Goal: Information Seeking & Learning: Learn about a topic

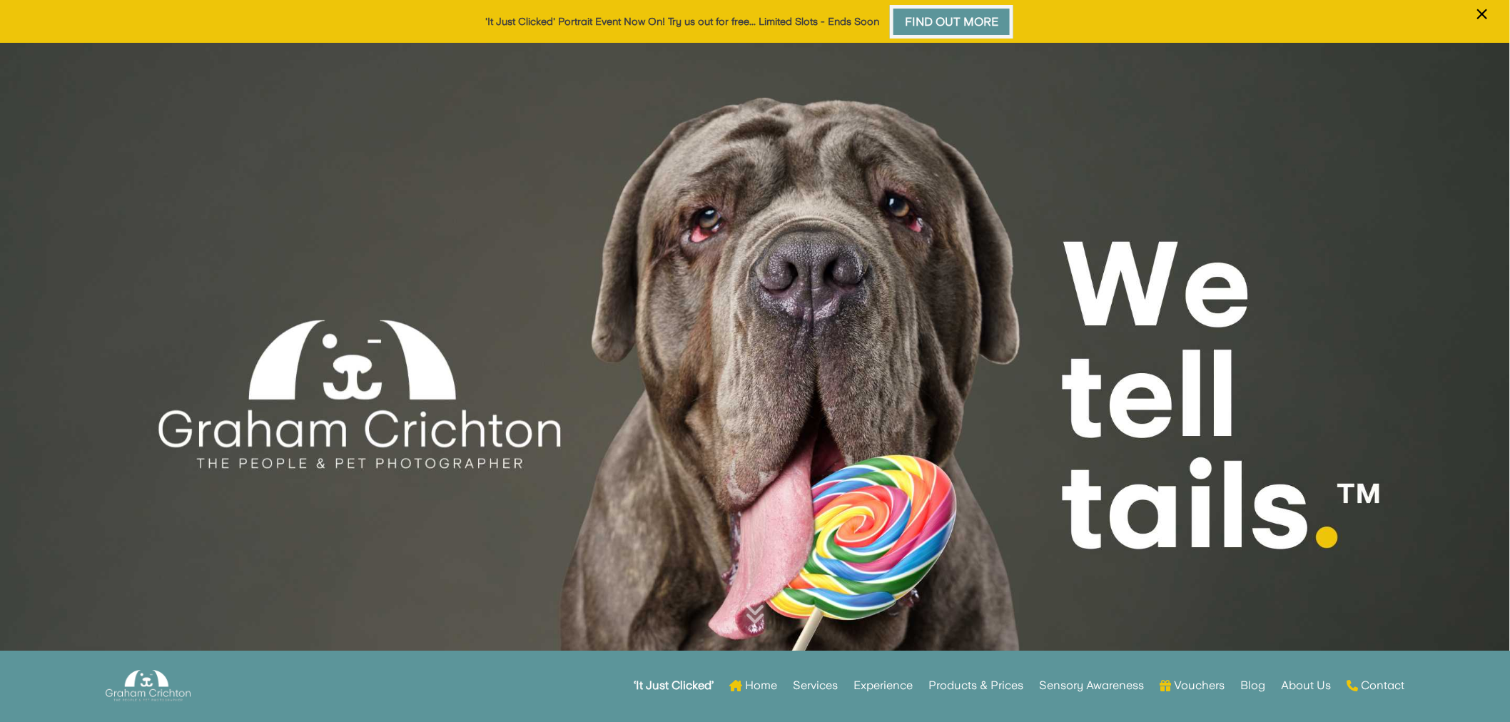
click at [923, 19] on link "Find Out More" at bounding box center [951, 22] width 123 height 34
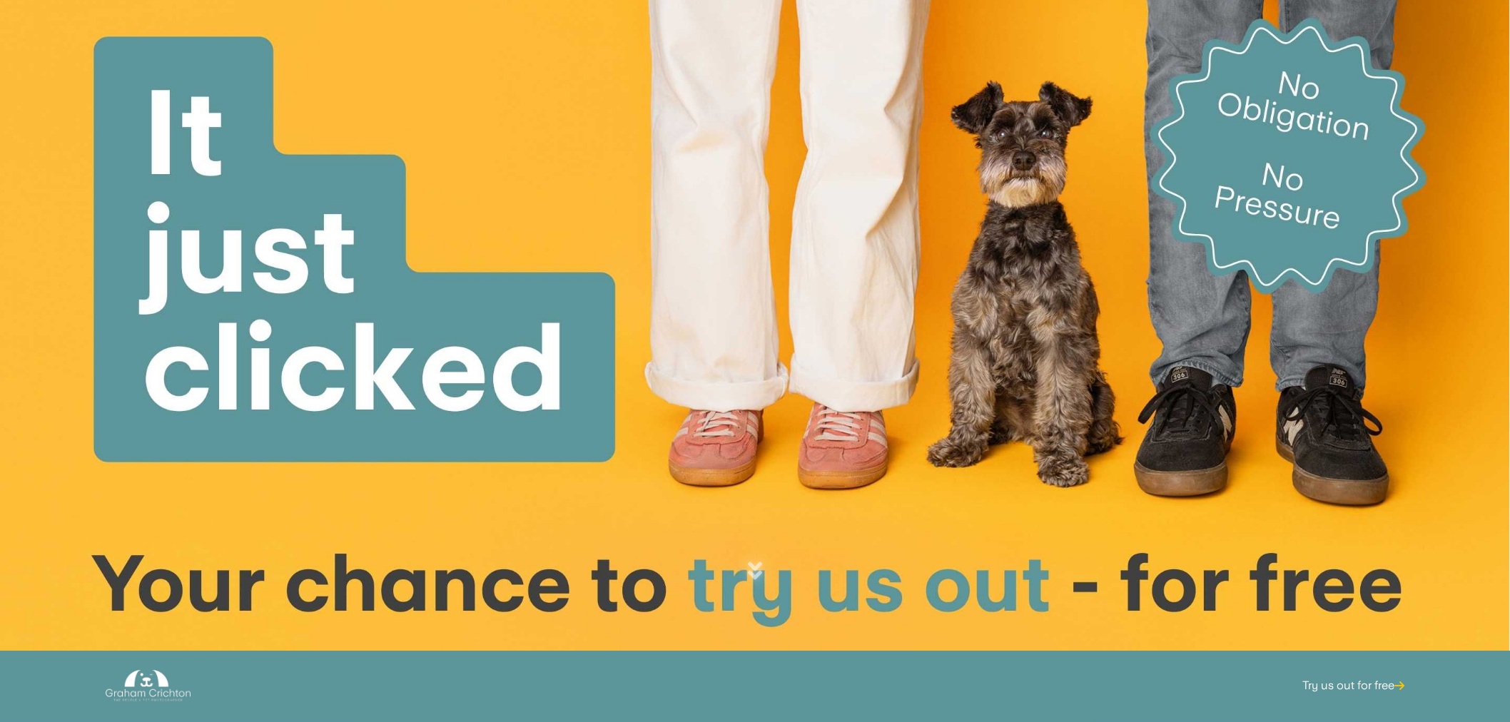
click at [253, 45] on div at bounding box center [755, 327] width 1510 height 654
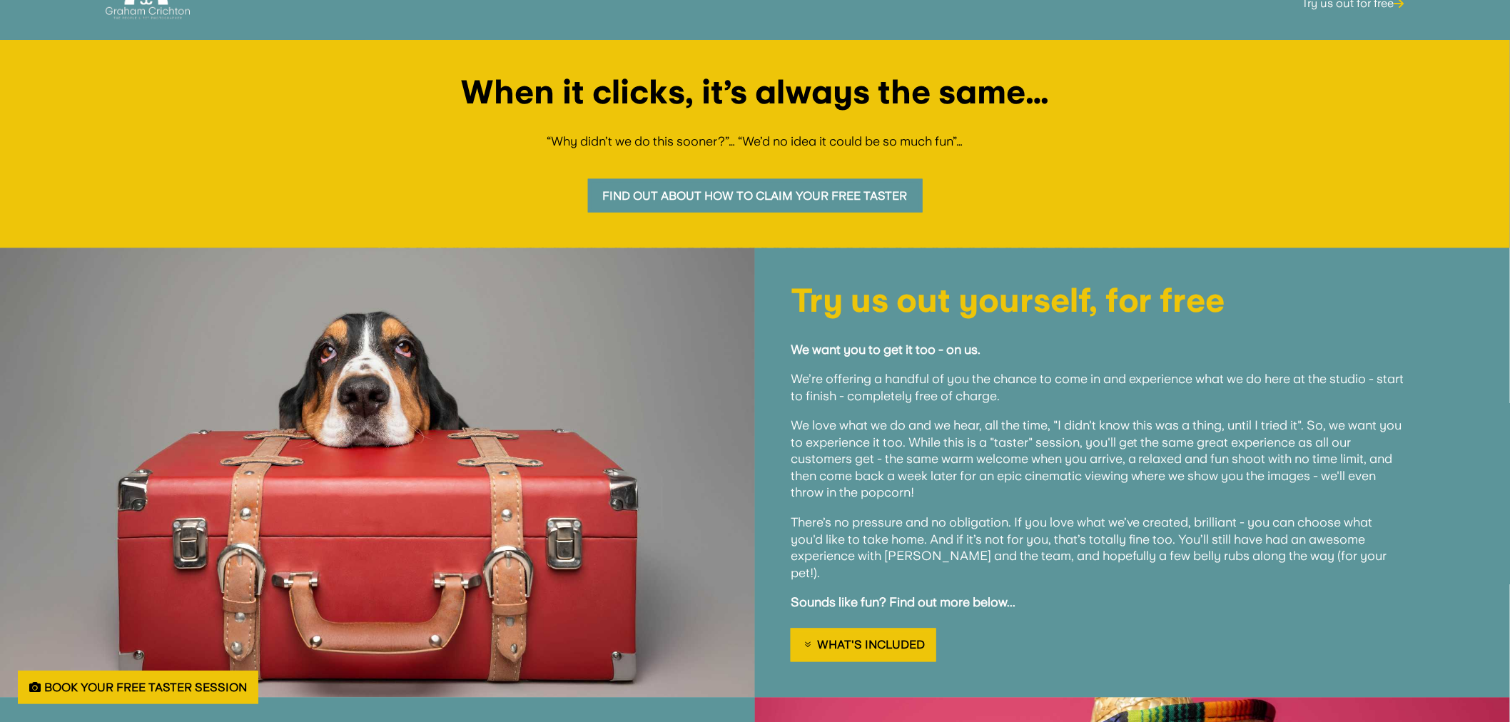
scroll to position [713, 0]
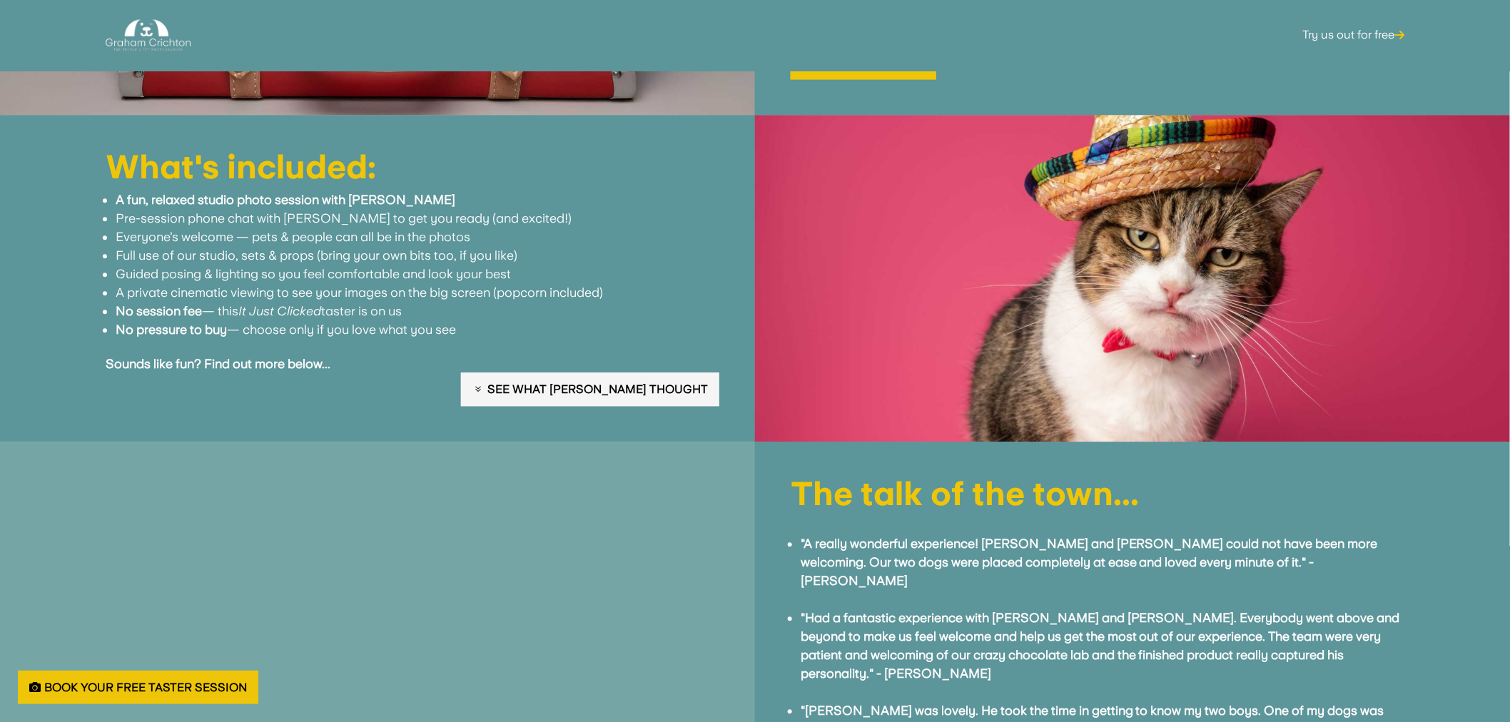
click at [624, 372] on link "See what [PERSON_NAME] thought" at bounding box center [590, 389] width 258 height 34
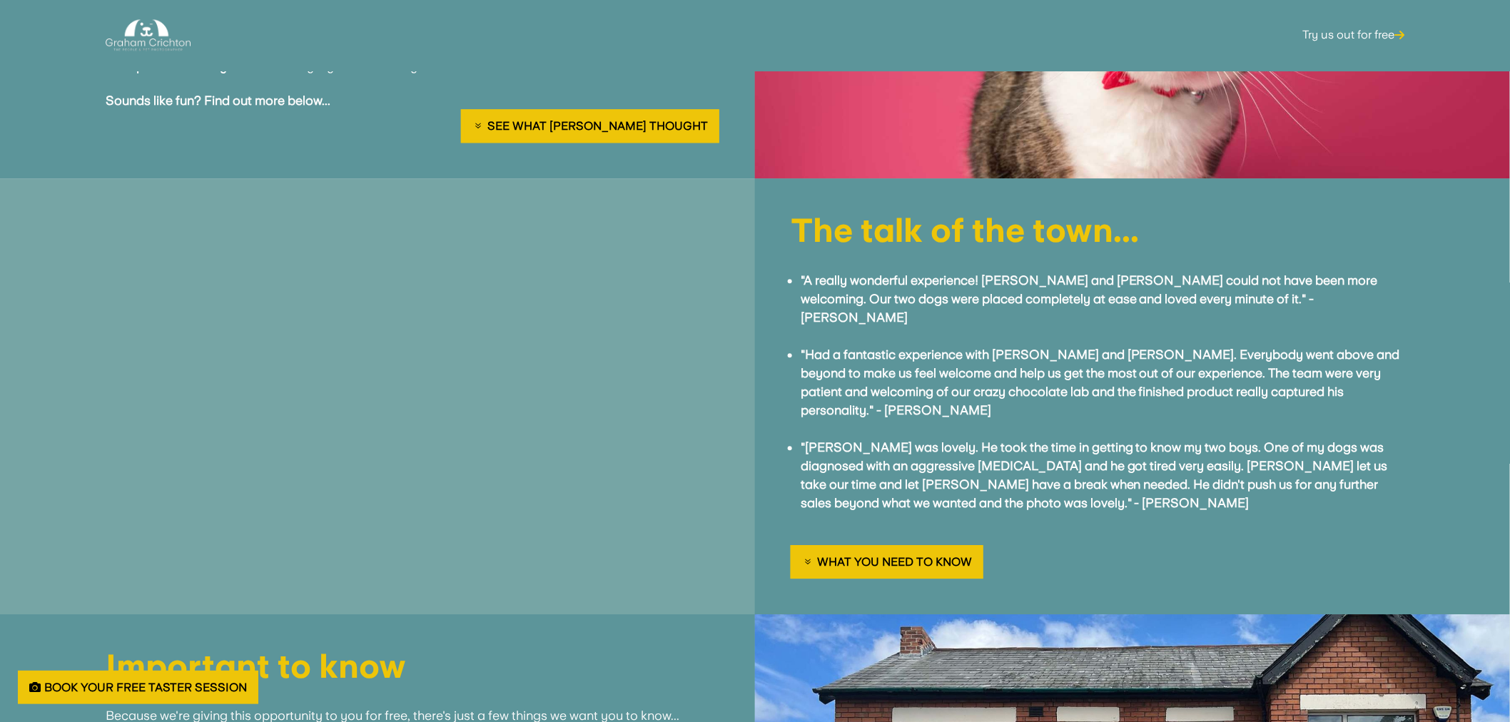
scroll to position [1452, 0]
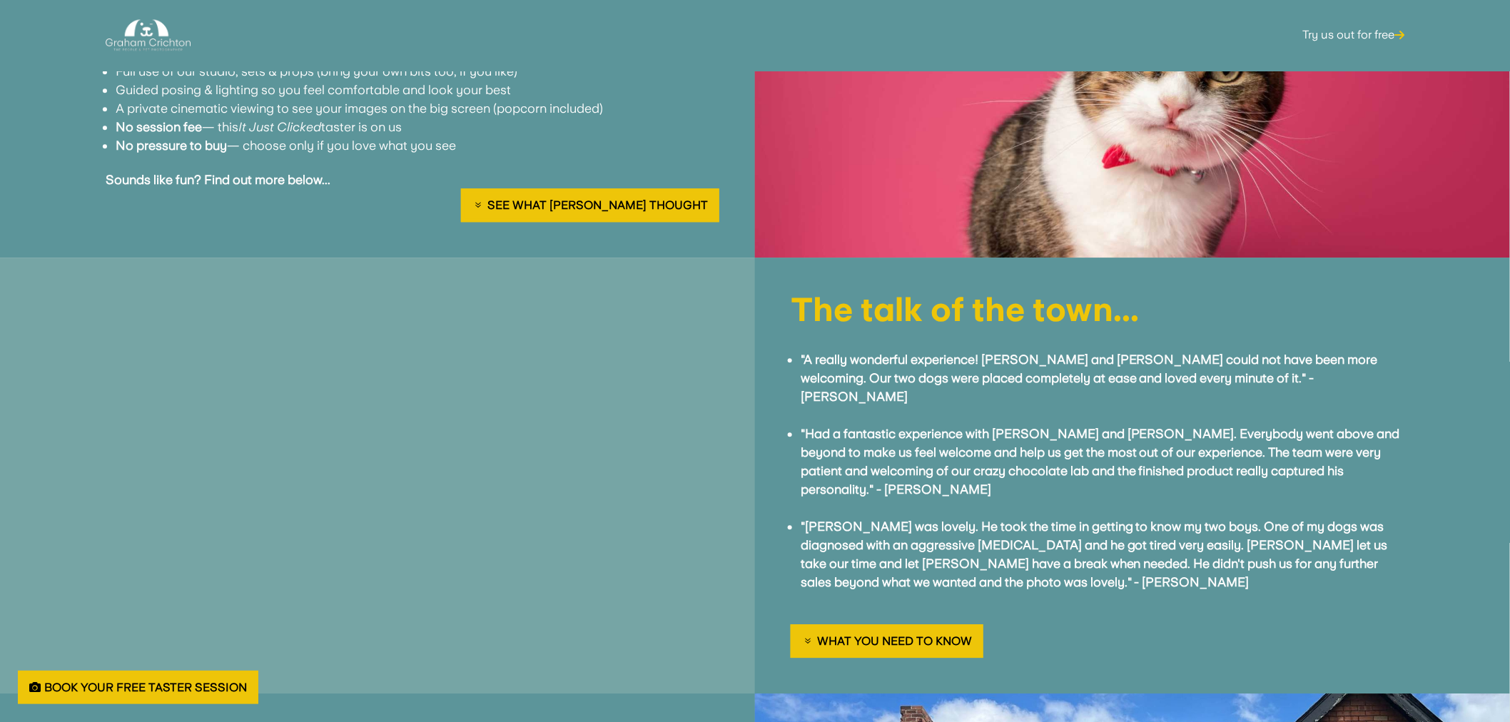
click at [590, 350] on div at bounding box center [377, 476] width 755 height 437
drag, startPoint x: 590, startPoint y: 350, endPoint x: 609, endPoint y: 380, distance: 35.2
click at [609, 380] on div at bounding box center [377, 476] width 755 height 437
click at [610, 378] on div at bounding box center [377, 476] width 755 height 437
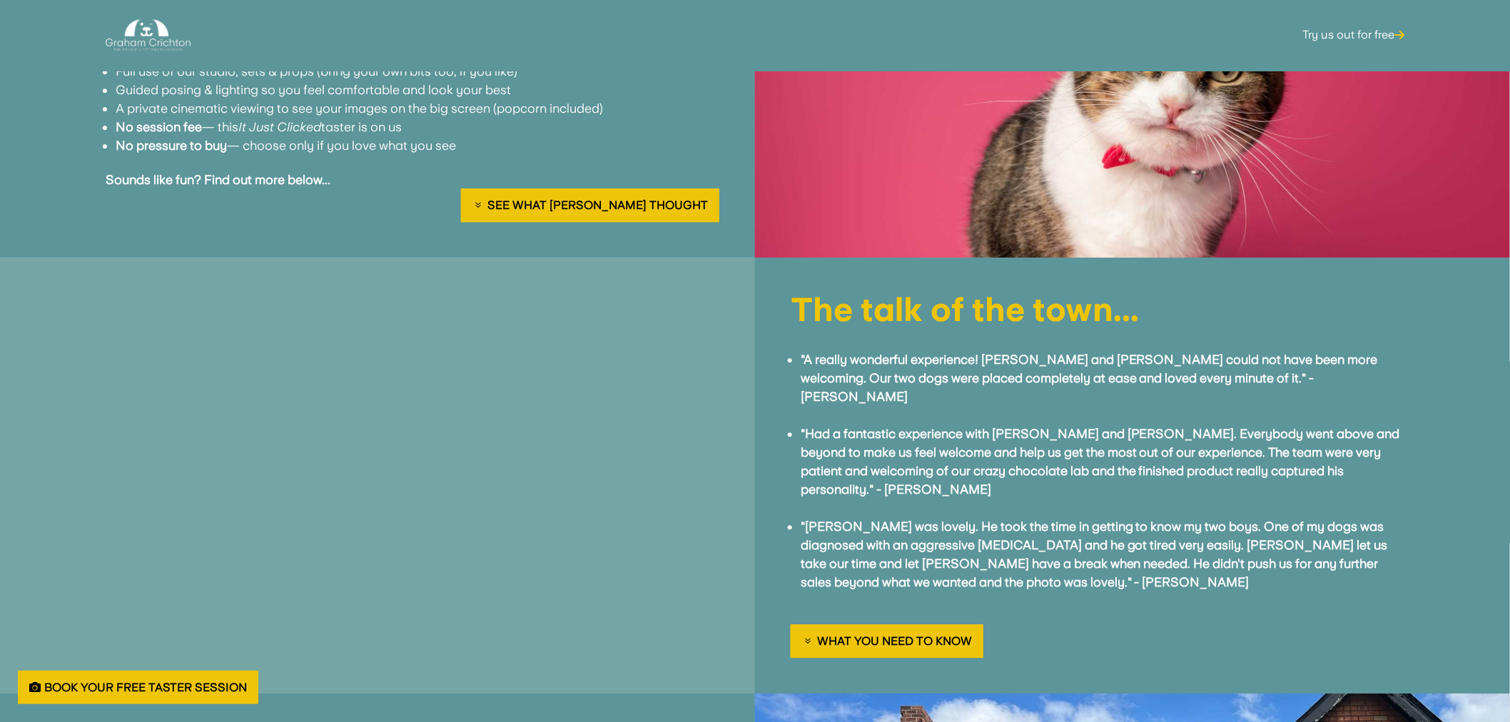
click at [912, 350] on li ""A really wonderful experience! [PERSON_NAME] and [PERSON_NAME] could not have …" at bounding box center [1103, 378] width 604 height 56
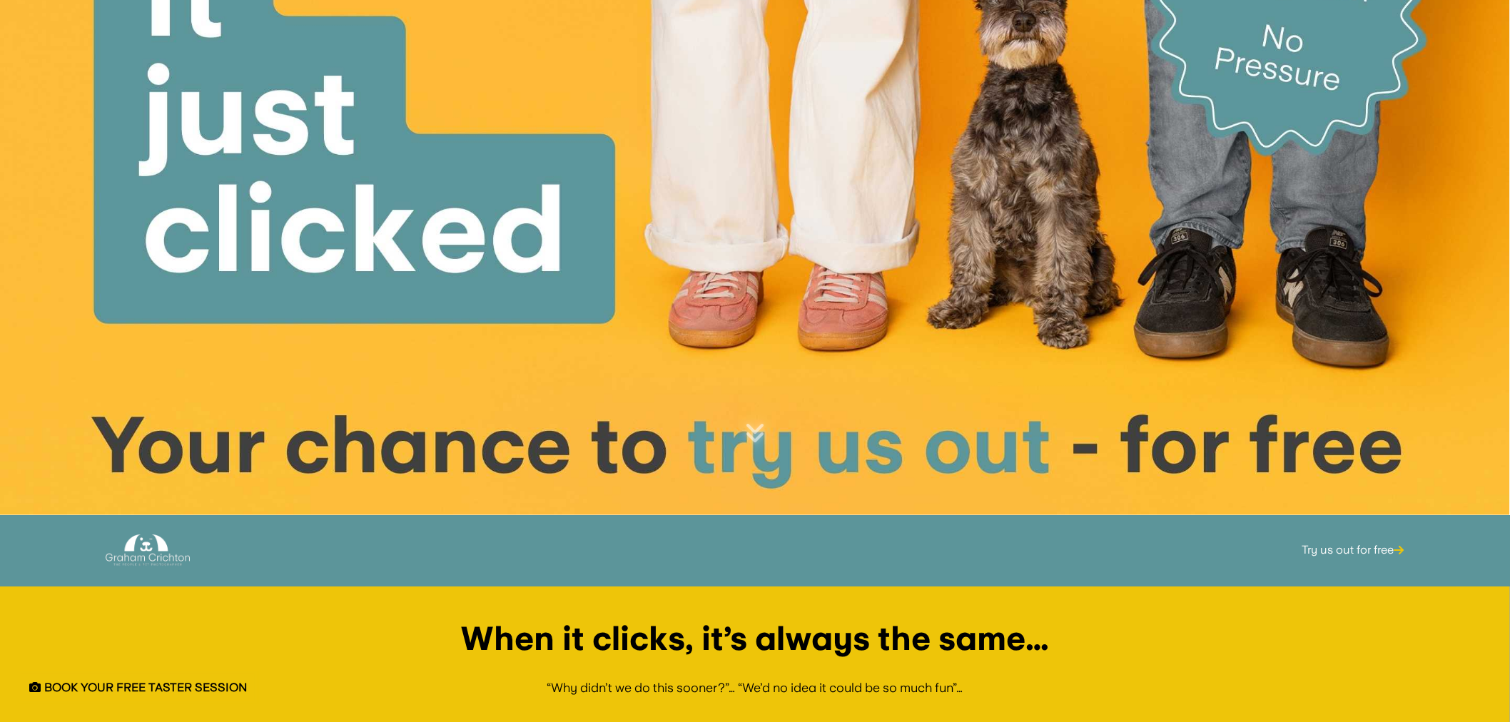
scroll to position [0, 0]
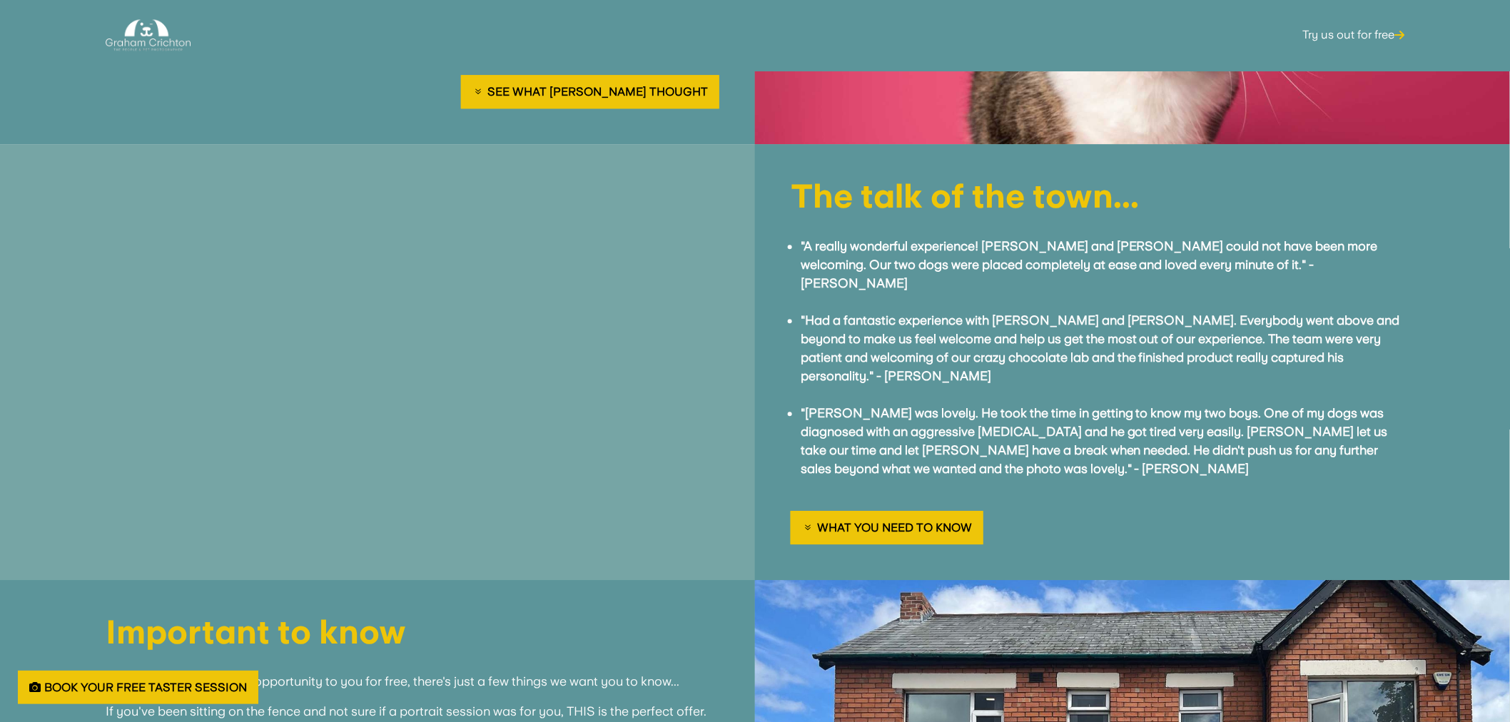
scroll to position [1427, 0]
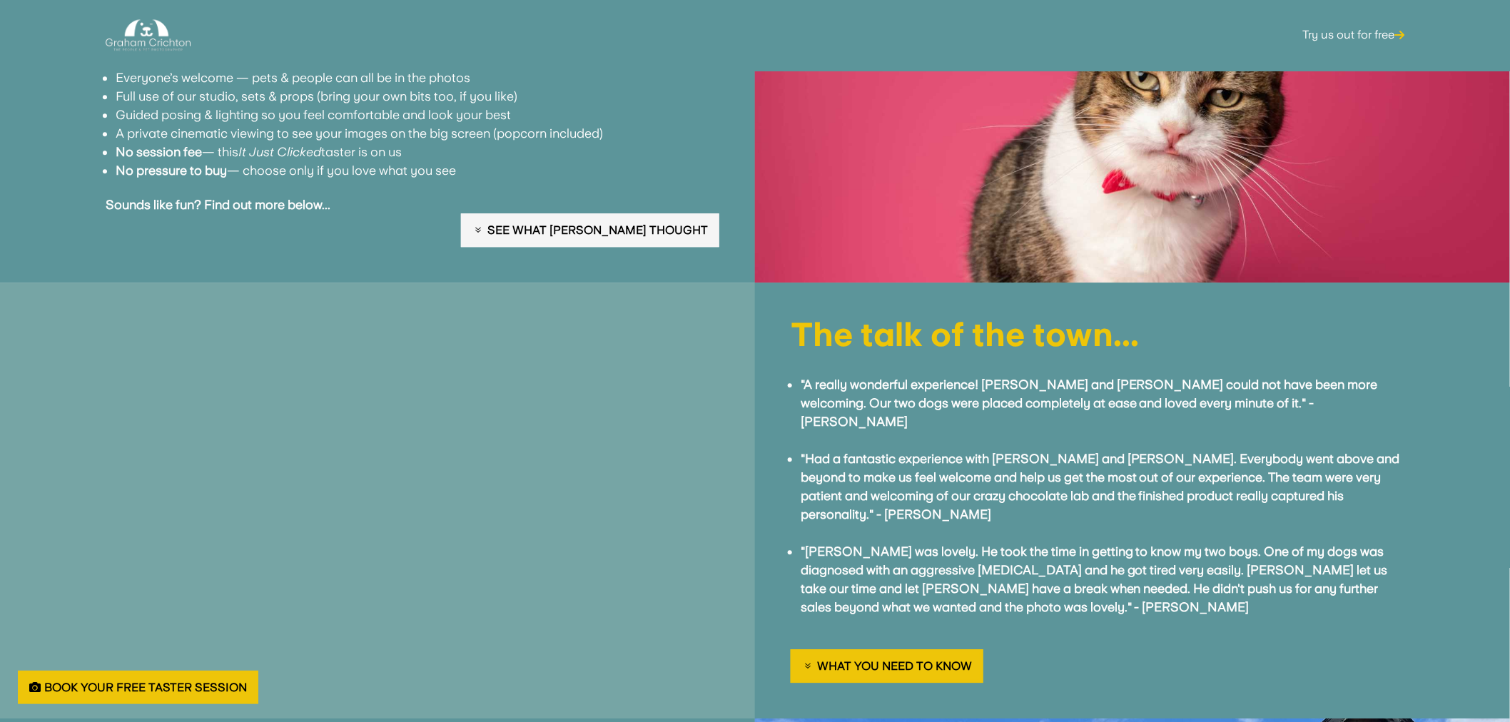
click at [592, 221] on link "See what [PERSON_NAME] thought" at bounding box center [590, 230] width 258 height 34
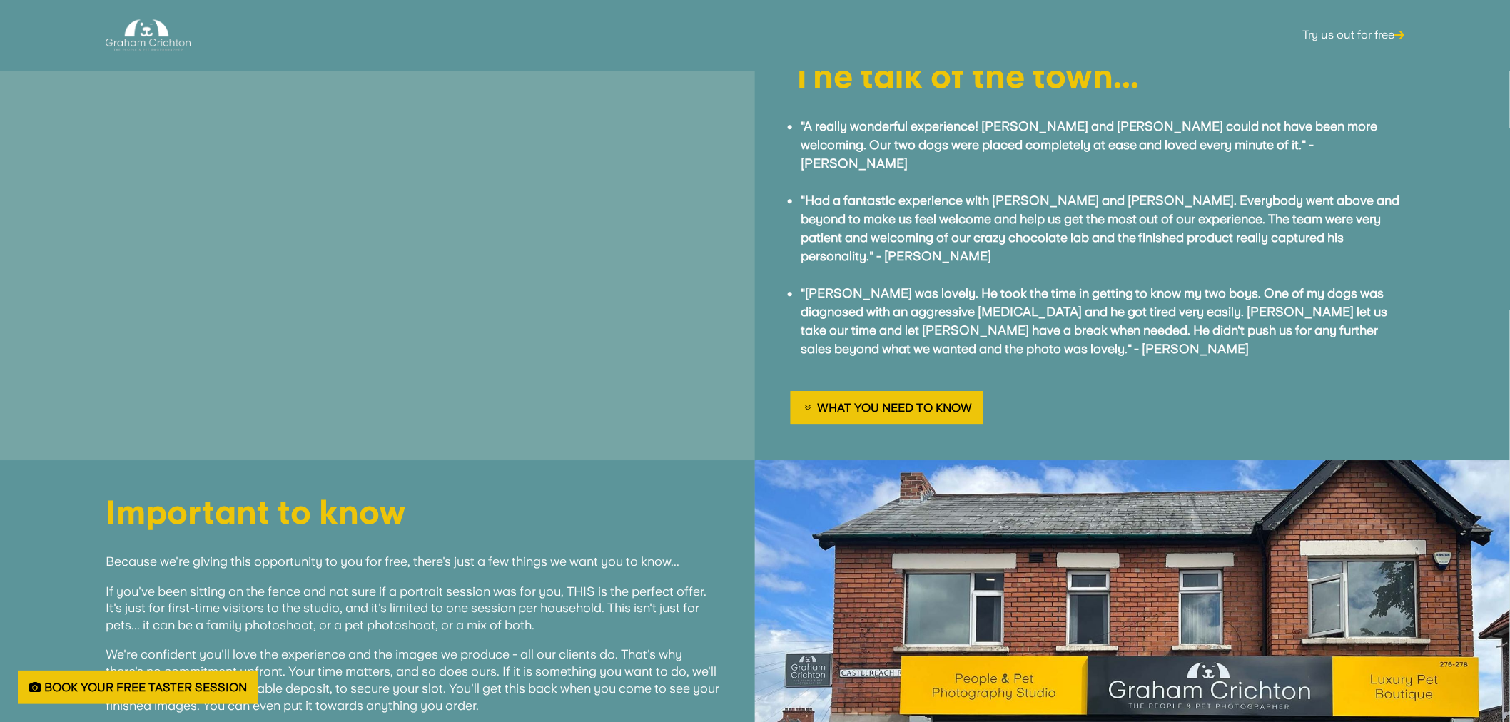
scroll to position [1690, 0]
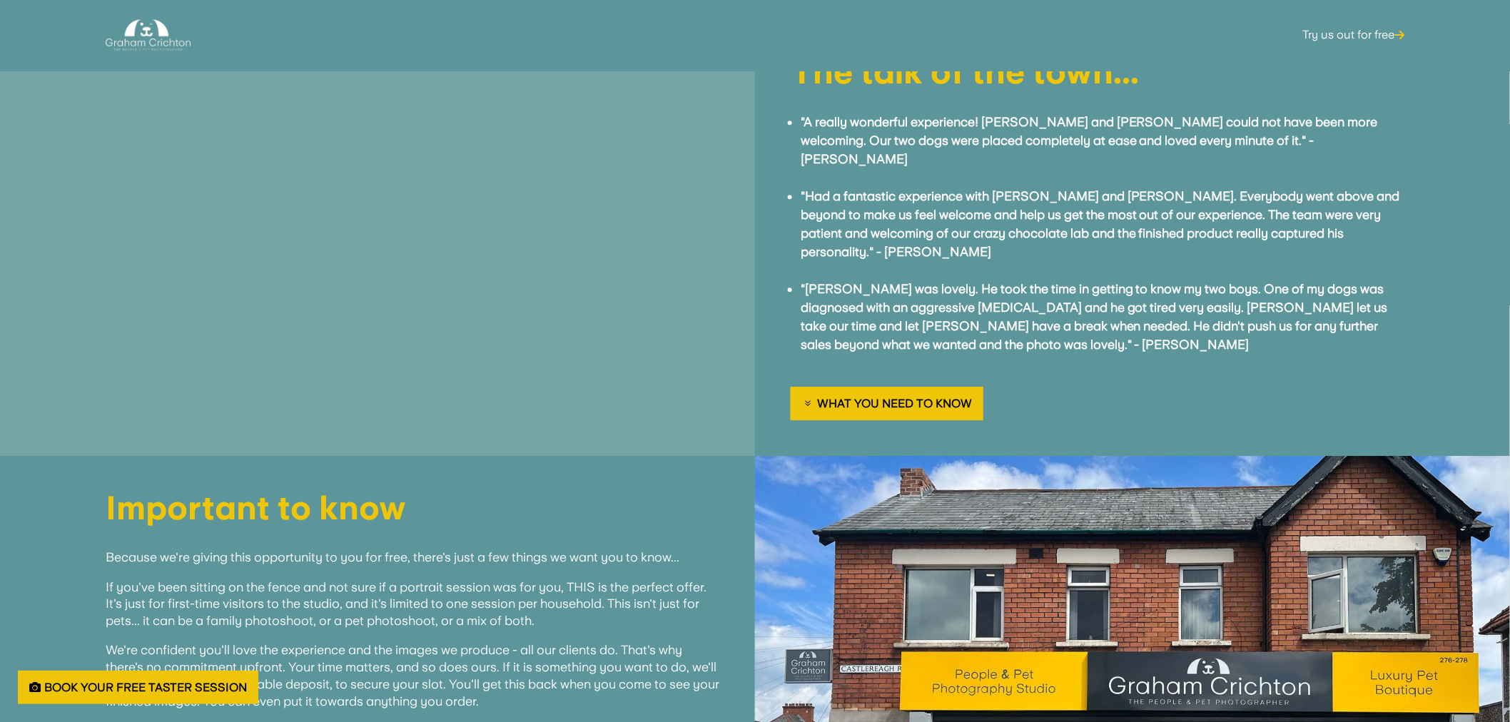
drag, startPoint x: 524, startPoint y: 200, endPoint x: 591, endPoint y: 323, distance: 140.1
click at [591, 323] on div at bounding box center [377, 238] width 755 height 437
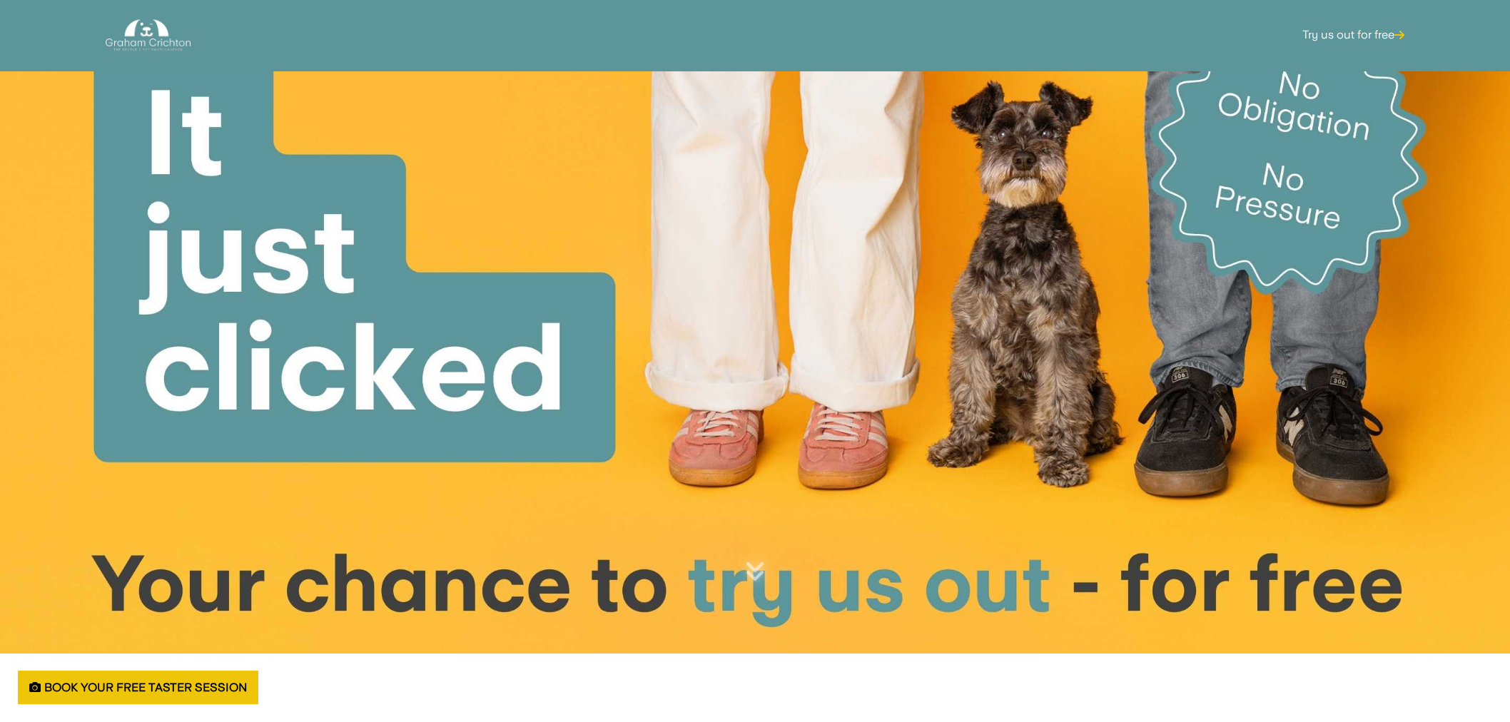
scroll to position [1690, 0]
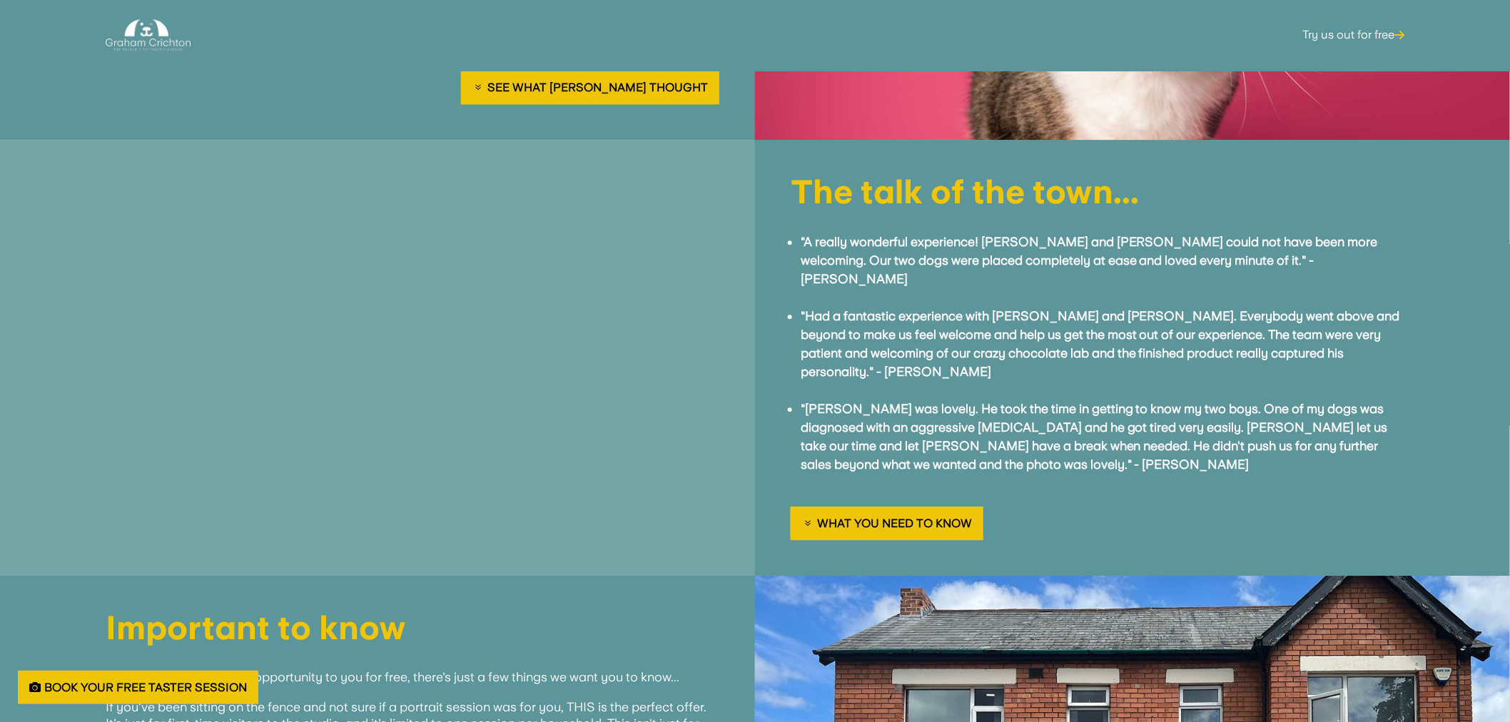
scroll to position [1531, 0]
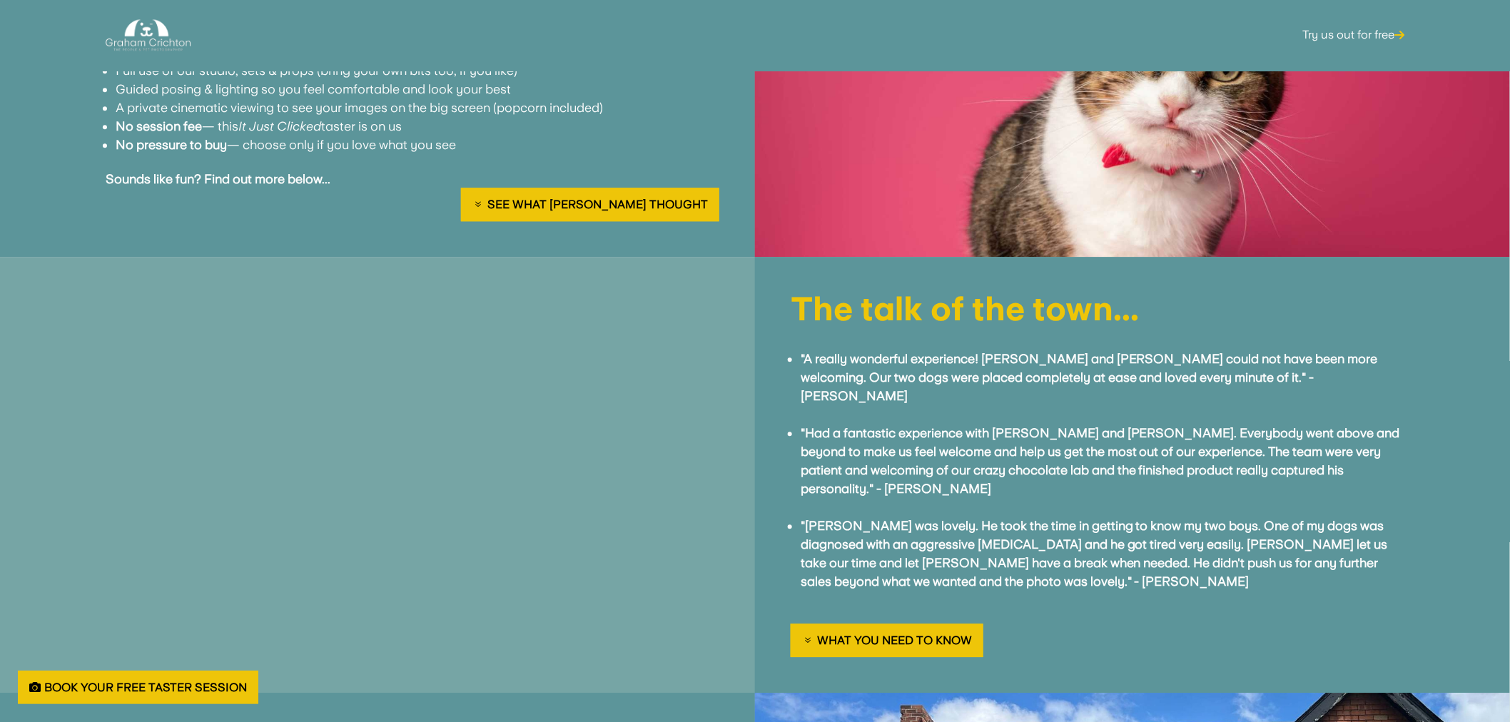
scroll to position [1452, 0]
